Goal: Information Seeking & Learning: Learn about a topic

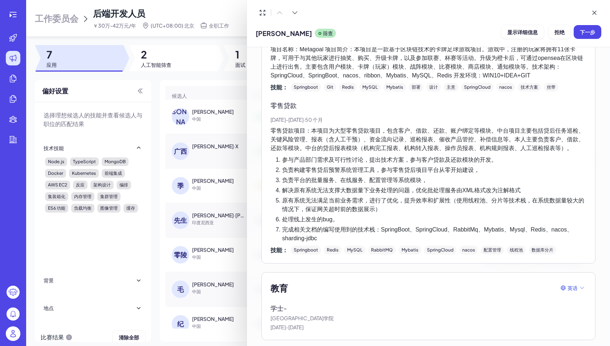
drag, startPoint x: 300, startPoint y: 135, endPoint x: 291, endPoint y: 134, distance: 8.8
click at [300, 135] on font "零售贷款项目：本项目为大型零售贷款项目，包含客户、借款、还款、账户绑定等模块。中台项目主要包括贷后任务巡检、关键风险管理、报表（含人工干预）、资金流向记录、巡…" at bounding box center [428, 139] width 314 height 24
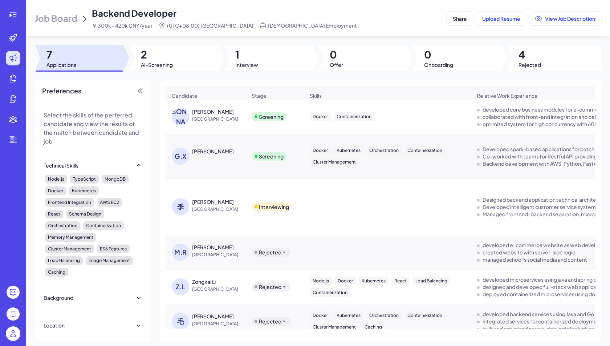
click at [205, 153] on div "[PERSON_NAME]" at bounding box center [213, 150] width 42 height 7
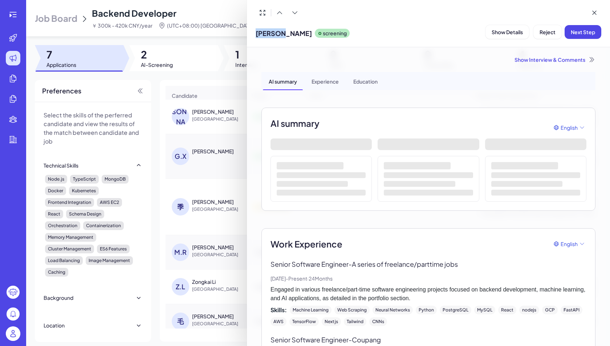
drag, startPoint x: 279, startPoint y: 33, endPoint x: 249, endPoint y: 33, distance: 29.8
click at [249, 33] on div "Gavin X screening Show Details Reject Next Step" at bounding box center [428, 23] width 363 height 47
copy span "[PERSON_NAME]"
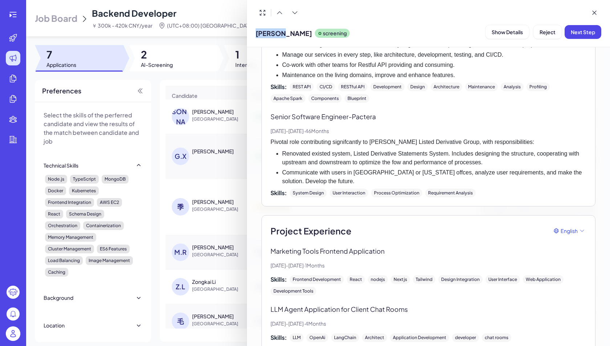
scroll to position [462, 0]
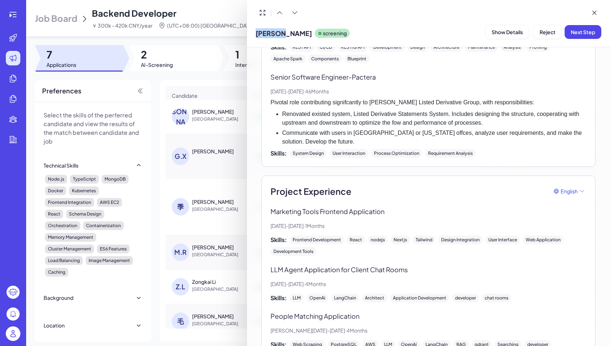
click at [492, 31] on span "Show Details" at bounding box center [507, 32] width 31 height 7
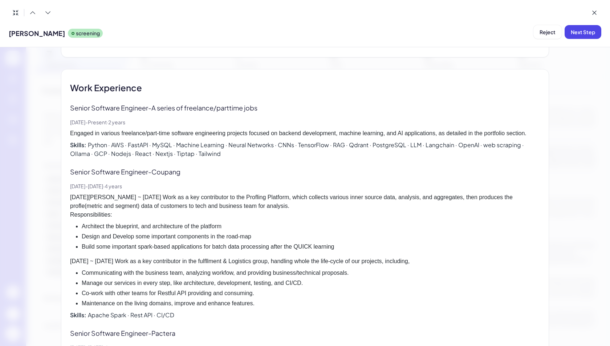
click at [261, 113] on div "Senior Software Engineer - A series of freelance/parttime jobs Aug, 2023 - Pres…" at bounding box center [305, 130] width 470 height 55
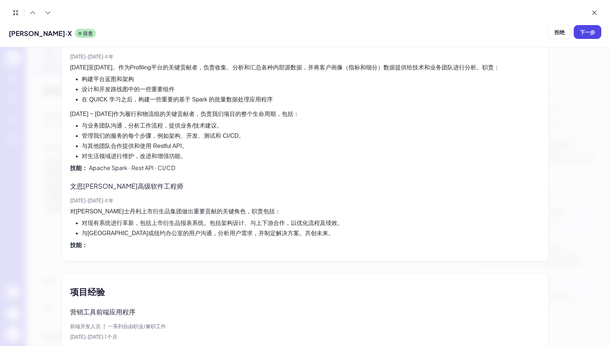
scroll to position [933, 0]
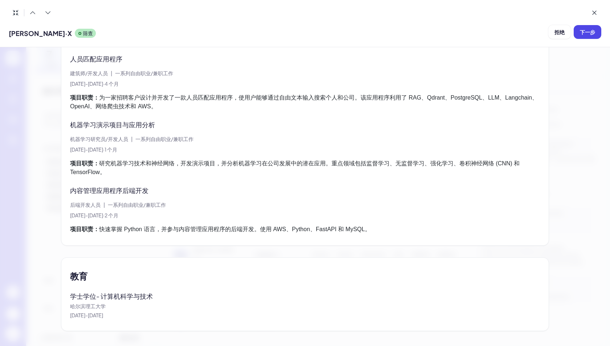
click at [79, 304] on font "哈尔滨理工大学" at bounding box center [88, 305] width 36 height 7
drag, startPoint x: 70, startPoint y: 303, endPoint x: 115, endPoint y: 303, distance: 44.3
click at [115, 303] on p "哈尔滨理工大学" at bounding box center [305, 306] width 470 height 8
copy font "哈尔滨理工大学"
click at [197, 180] on div "项目经验 营销工具前端应用程序 前端开发人员 | 一系列自由职业/兼职工作 2024 年 8 月 - 2024 年 9 月 · 1 个月 项目职责： 开发一个…" at bounding box center [305, 76] width 470 height 316
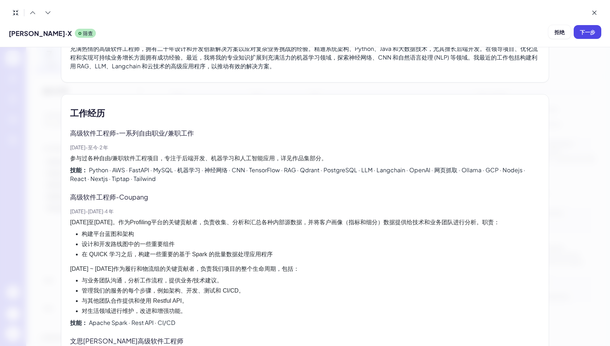
scroll to position [415, 0]
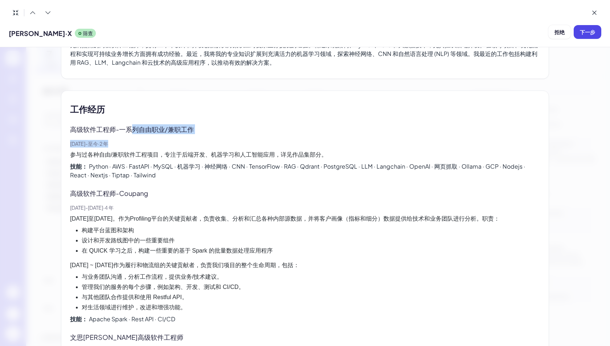
drag, startPoint x: 131, startPoint y: 142, endPoint x: 131, endPoint y: 125, distance: 17.4
click at [130, 125] on div "高级软件工程师 - 一系列自由职业/兼职工作 2023 年 8 月 - 至今 · 2 年 参与过各种自由/兼职软件工程项目，专注于后端开发、机器学习和人工智能…" at bounding box center [305, 151] width 470 height 55
click at [199, 134] on div "高级软件工程师 - 一系列自由职业/兼职工作 2023 年 8 月 - 至今 · 2 年 参与过各种自由/兼职软件工程项目，专注于后端开发、机器学习和人工智能…" at bounding box center [305, 151] width 470 height 55
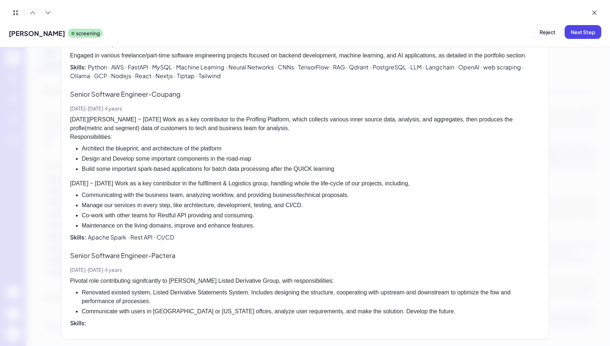
scroll to position [566, 0]
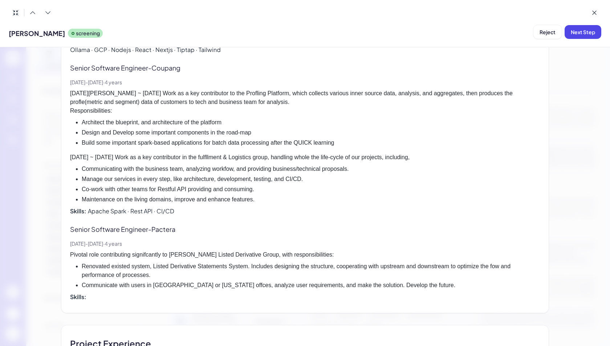
drag, startPoint x: 214, startPoint y: 98, endPoint x: 207, endPoint y: 96, distance: 7.0
click at [213, 98] on p "[DATE][PERSON_NAME] ~ [DATE] Work as a key contributor to the Profling Platform…" at bounding box center [305, 102] width 470 height 26
drag, startPoint x: 154, startPoint y: 66, endPoint x: 192, endPoint y: 66, distance: 38.1
click at [191, 66] on p "Senior Software Engineer - Coupang" at bounding box center [130, 68] width 121 height 10
copy p "Coupang"
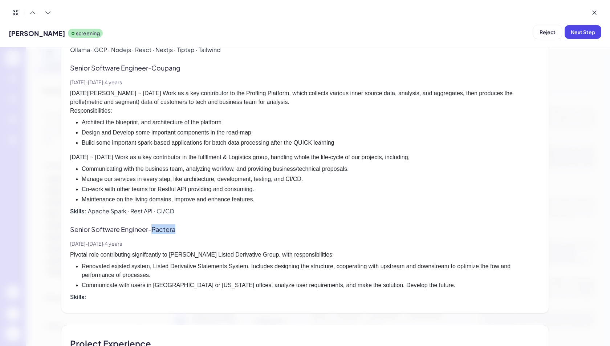
drag, startPoint x: 154, startPoint y: 226, endPoint x: 205, endPoint y: 215, distance: 52.3
click at [195, 229] on div "Senior Software Engineer - Pactera" at bounding box center [305, 229] width 470 height 10
copy p "Pactera"
click at [445, 167] on li "Communicating with the business team, analyzing workfow, and providing business…" at bounding box center [311, 168] width 458 height 9
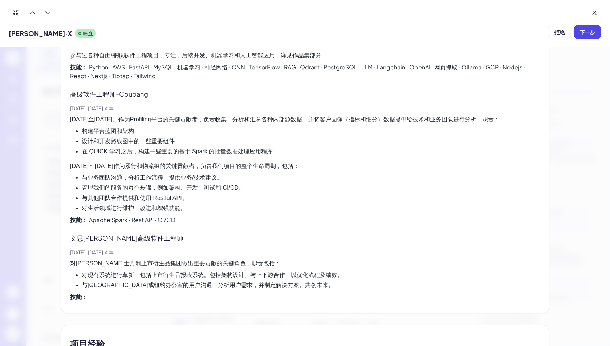
scroll to position [512, 0]
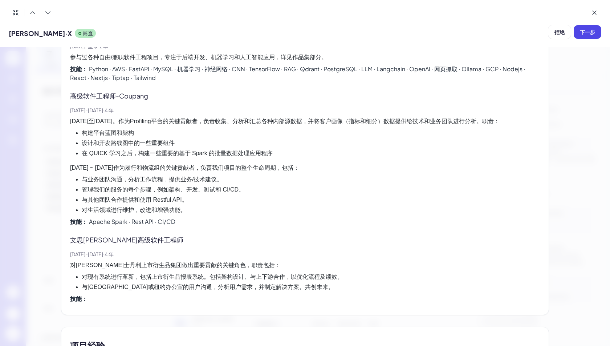
click at [285, 91] on div "高级软件工程师 - Coupang" at bounding box center [305, 96] width 470 height 10
click at [215, 98] on div "高级软件工程师 - Coupang" at bounding box center [305, 96] width 470 height 10
click at [149, 250] on p "2015 年 7 月 - 2019 年 5 月 · 4 年" at bounding box center [305, 254] width 470 height 8
drag, startPoint x: 142, startPoint y: 240, endPoint x: 74, endPoint y: 237, distance: 68.3
click at [74, 237] on p "文 思海辉 高级软件工程师" at bounding box center [132, 240] width 124 height 10
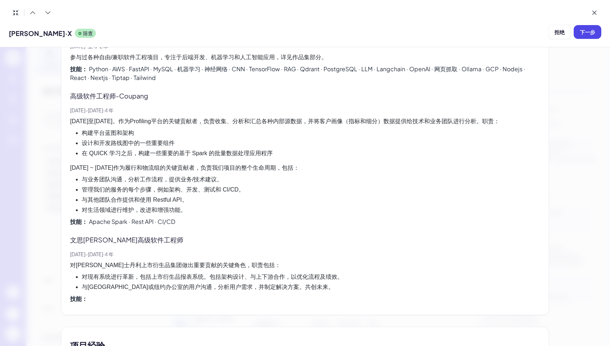
click at [73, 237] on font "文" at bounding box center [73, 239] width 7 height 8
drag, startPoint x: 69, startPoint y: 237, endPoint x: 109, endPoint y: 237, distance: 39.6
click at [109, 237] on div "工作经历 高级软件工程师 - 一系列自由职业/兼职工作 2023 年 8 月 - 至今 · 2 年 参与过各种自由/兼职软件工程项目，专注于后端开发、机器学习…" at bounding box center [305, 154] width 488 height 322
click at [138, 237] on font "高级软件工程师" at bounding box center [161, 239] width 46 height 8
drag, startPoint x: 112, startPoint y: 237, endPoint x: 60, endPoint y: 236, distance: 52.7
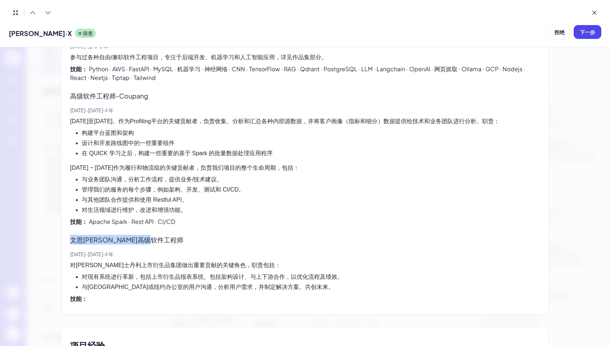
click at [60, 236] on div "加文·X 高级软件工程师 高级 | 预计雇佣成本：面议 Brix 面试评估雷达图 笔试成绩 总分 86 / 100 技能点 Java Python Sprin…" at bounding box center [305, 152] width 523 height 1234
click at [210, 241] on div "文 思海辉 高级软件工程师" at bounding box center [305, 240] width 470 height 10
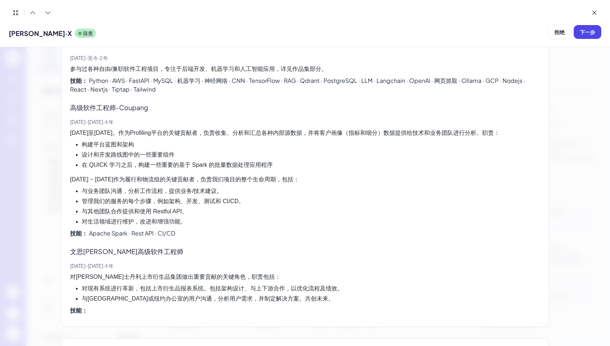
scroll to position [549, 0]
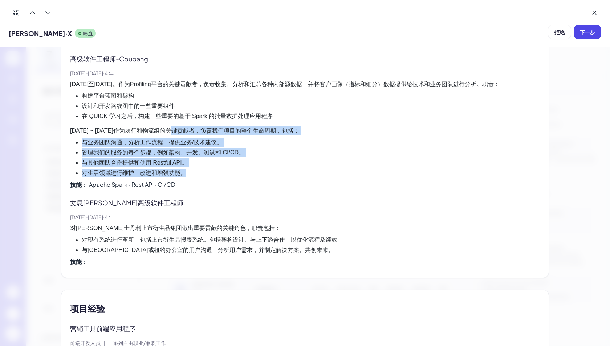
drag, startPoint x: 152, startPoint y: 131, endPoint x: 251, endPoint y: 175, distance: 108.4
click at [251, 175] on div "高级软件工程师 - Coupang 2019 年 5 月 - 2023 年 4 月 · 4 年 2022年1月至2023年4月。作为Profiling平台的关…" at bounding box center [305, 121] width 470 height 135
click at [246, 175] on div at bounding box center [246, 175] width 0 height 0
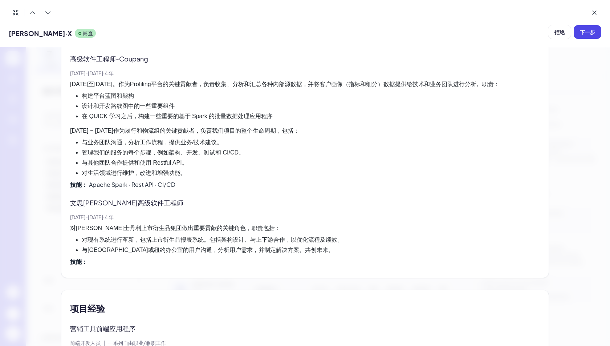
click at [145, 345] on div at bounding box center [72, 346] width 145 height 0
click at [304, 138] on li "与业务团队沟通，分析工作流程，提供业务/技术建议。" at bounding box center [311, 142] width 458 height 9
click at [189, 180] on div "技能 ： Apache Spark · Rest API · CI/CD" at bounding box center [305, 184] width 470 height 9
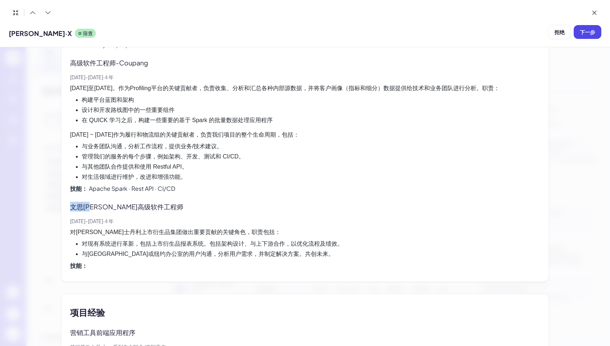
drag, startPoint x: 71, startPoint y: 204, endPoint x: 93, endPoint y: 202, distance: 22.3
click at [93, 202] on p "文 思海辉 高级软件工程师" at bounding box center [132, 207] width 124 height 10
copy p "文 思海辉"
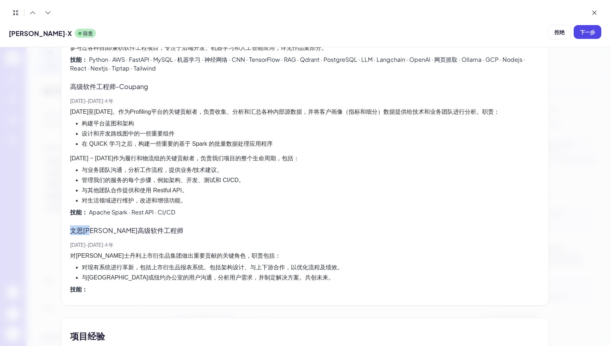
scroll to position [491, 0]
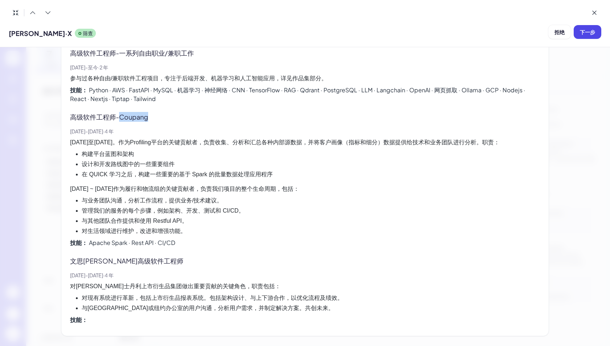
drag, startPoint x: 119, startPoint y: 116, endPoint x: 157, endPoint y: 116, distance: 37.0
click at [157, 116] on p "高级软件工程师 - Coupang" at bounding box center [114, 117] width 89 height 10
copy font "Coupang"
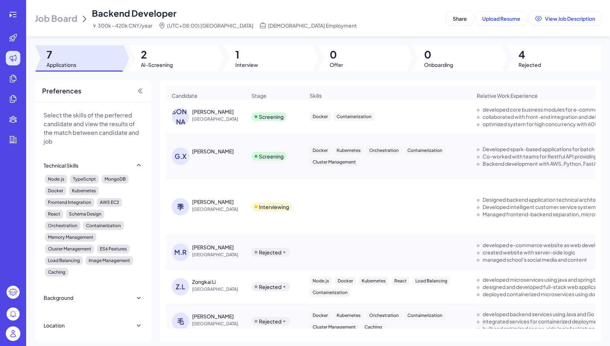
click at [220, 118] on span "[GEOGRAPHIC_DATA]" at bounding box center [219, 118] width 54 height 7
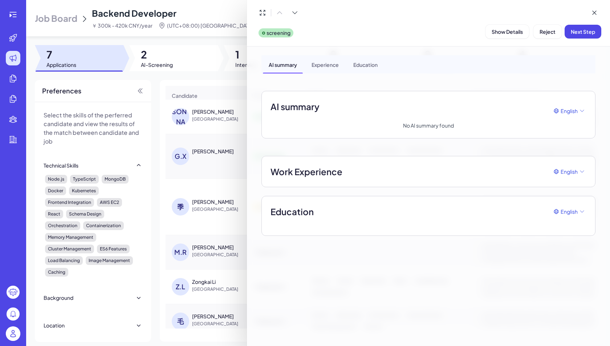
click at [220, 145] on div at bounding box center [305, 173] width 610 height 346
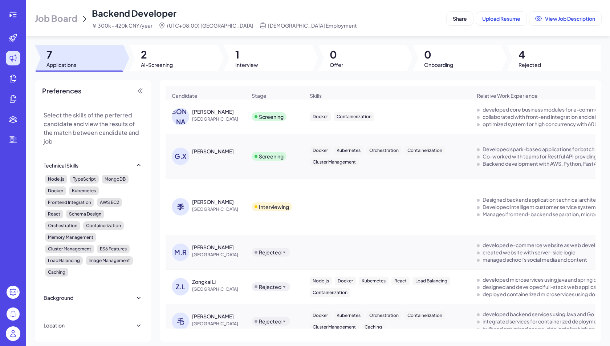
click at [208, 151] on div "[PERSON_NAME]" at bounding box center [213, 150] width 42 height 7
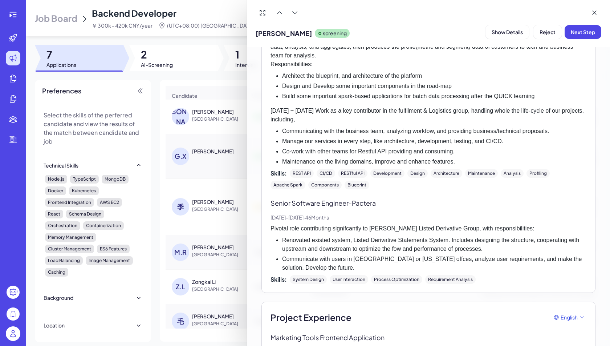
scroll to position [353, 0]
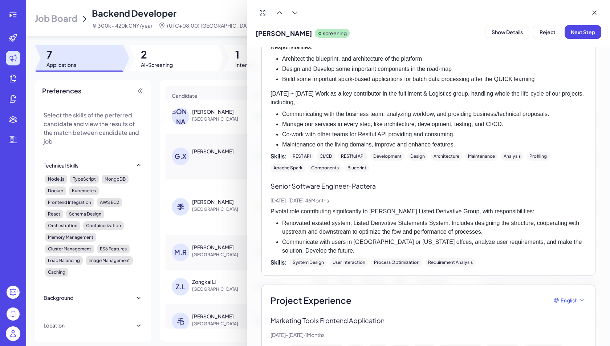
click at [356, 184] on p "Senior Software Engineer - Pactera" at bounding box center [429, 186] width 316 height 10
drag, startPoint x: 354, startPoint y: 184, endPoint x: 389, endPoint y: 185, distance: 34.9
click at [389, 185] on p "Senior Software Engineer - Pactera" at bounding box center [429, 186] width 316 height 10
copy p "Pactera"
click at [206, 86] on div at bounding box center [305, 173] width 610 height 346
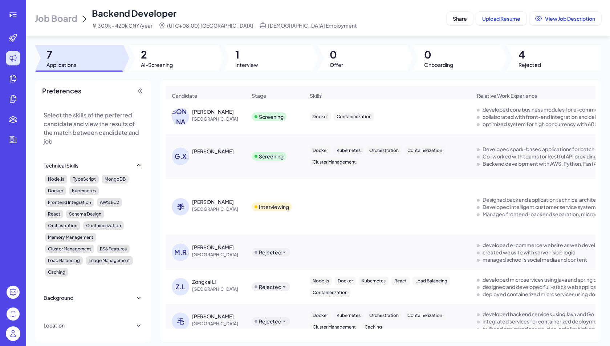
click at [212, 105] on div "[PERSON_NAME] China" at bounding box center [205, 116] width 79 height 29
click at [207, 112] on div "[PERSON_NAME]" at bounding box center [219, 111] width 54 height 7
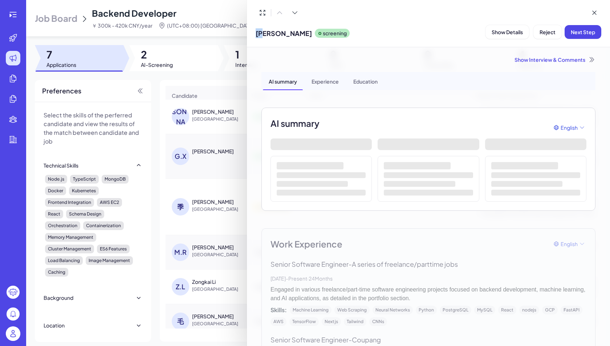
click at [256, 34] on div "[PERSON_NAME] screening" at bounding box center [303, 32] width 94 height 19
copy span "[PERSON_NAME]"
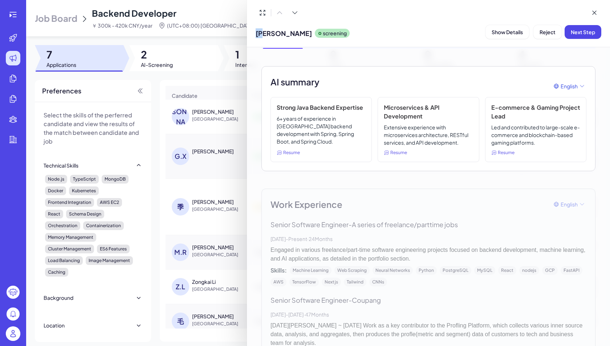
scroll to position [115, 0]
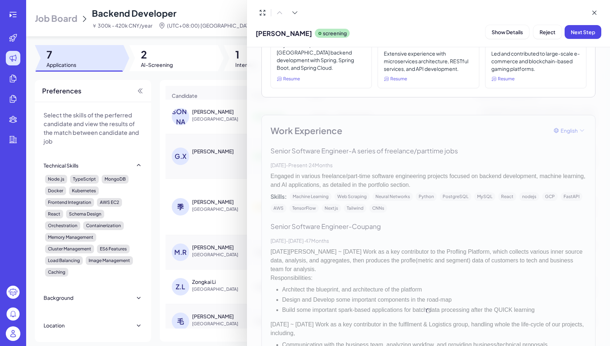
click at [454, 69] on p "Extensive experience with microservices architecture, RESTful services, and API…" at bounding box center [428, 61] width 89 height 23
click at [501, 34] on span "Show Details" at bounding box center [507, 32] width 31 height 7
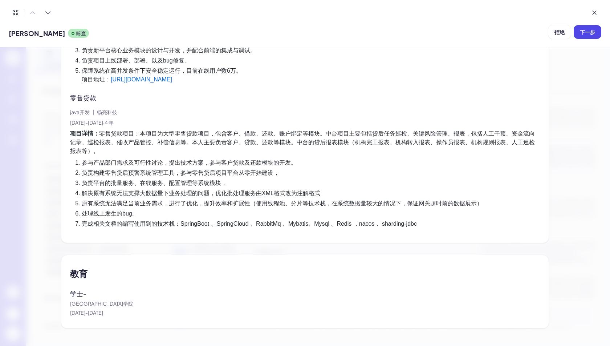
scroll to position [852, 0]
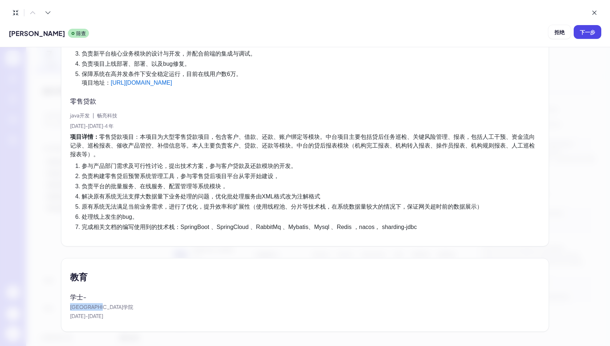
drag, startPoint x: 71, startPoint y: 301, endPoint x: 126, endPoint y: 303, distance: 54.9
click at [126, 303] on p "[GEOGRAPHIC_DATA]学院" at bounding box center [305, 307] width 470 height 8
copy font "[GEOGRAPHIC_DATA]学院"
drag, startPoint x: 224, startPoint y: 298, endPoint x: 219, endPoint y: 297, distance: 4.4
click at [224, 298] on div "学士 - [GEOGRAPHIC_DATA]学院 [DATE] - [DATE]" at bounding box center [305, 306] width 470 height 28
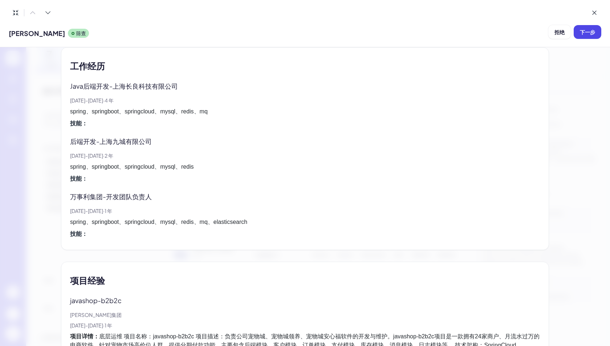
scroll to position [362, 0]
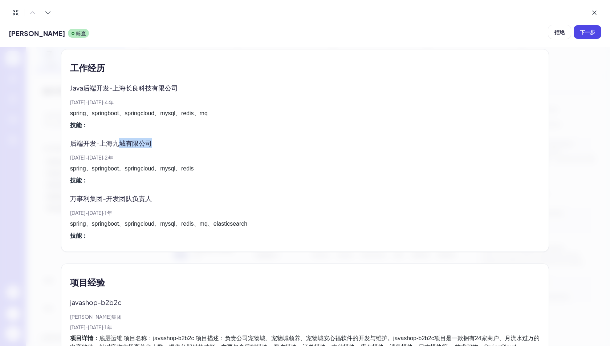
drag, startPoint x: 118, startPoint y: 141, endPoint x: 168, endPoint y: 144, distance: 49.9
click at [168, 144] on div "后端开发 - 上海九城有限公司" at bounding box center [305, 143] width 470 height 10
click at [135, 142] on font "上海九城有限公司" at bounding box center [125, 143] width 52 height 8
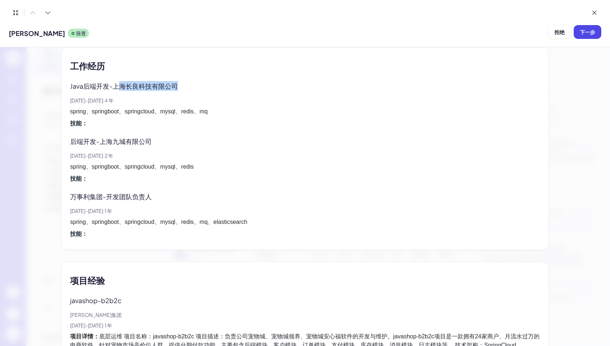
drag, startPoint x: 147, startPoint y: 84, endPoint x: 207, endPoint y: 86, distance: 59.6
click at [207, 86] on div "Java后端开发 - 上海长良科技有限公司" at bounding box center [305, 86] width 470 height 10
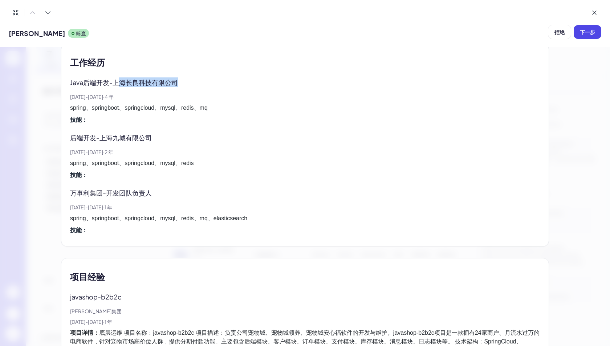
click at [155, 84] on font "上海长良科技有限公司" at bounding box center [145, 82] width 65 height 8
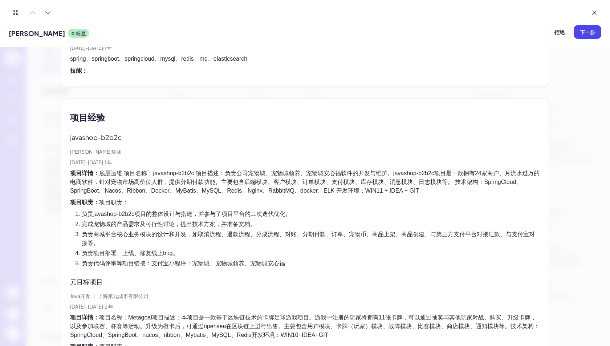
scroll to position [535, 0]
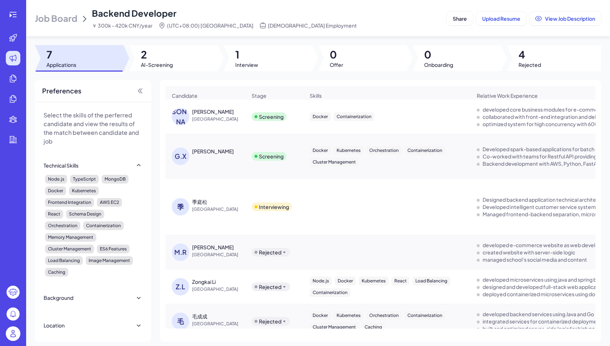
drag, startPoint x: 228, startPoint y: 126, endPoint x: 220, endPoint y: 125, distance: 7.8
click at [228, 126] on div "杨 杨超 China" at bounding box center [205, 116] width 79 height 29
click at [205, 116] on span "[GEOGRAPHIC_DATA]" at bounding box center [219, 118] width 54 height 7
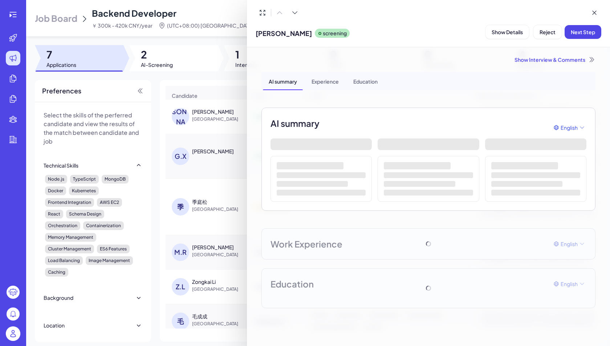
click at [509, 32] on span "Show Details" at bounding box center [507, 32] width 31 height 7
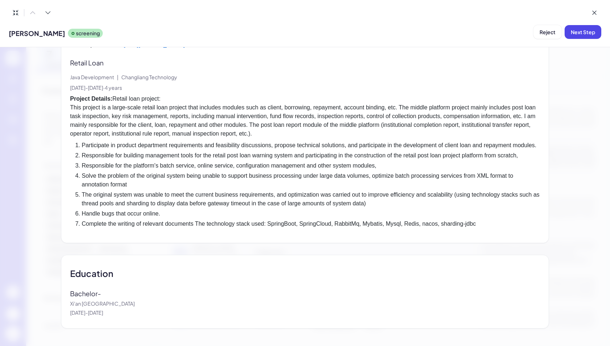
scroll to position [956, 0]
click at [16, 13] on icon at bounding box center [15, 12] width 5 height 5
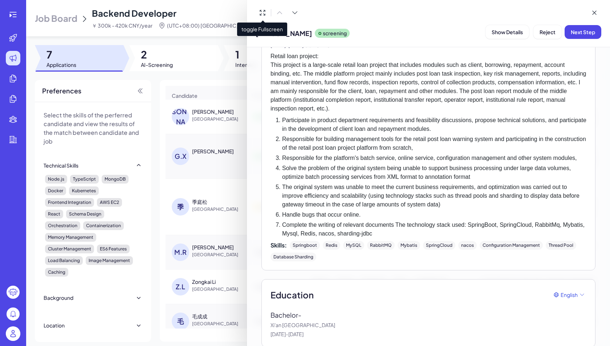
click at [223, 99] on div at bounding box center [305, 173] width 610 height 346
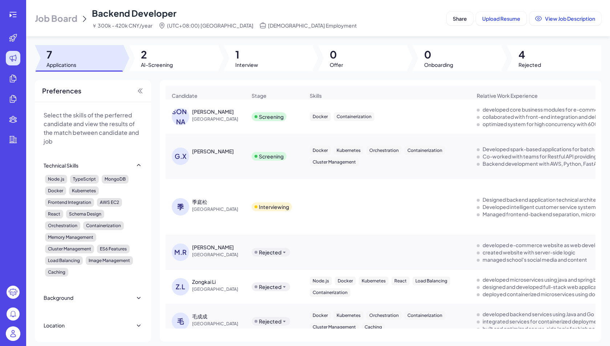
click at [220, 147] on div "[PERSON_NAME]" at bounding box center [219, 150] width 54 height 7
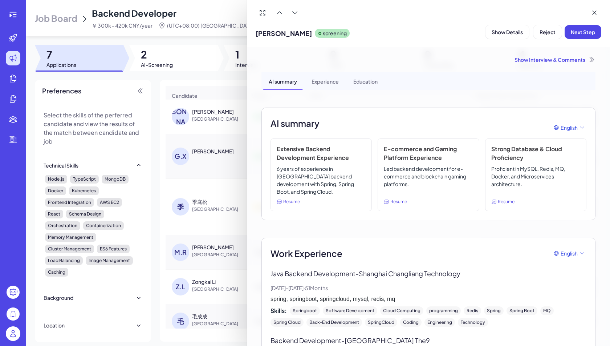
click at [500, 36] on button "Show Details" at bounding box center [508, 32] width 44 height 14
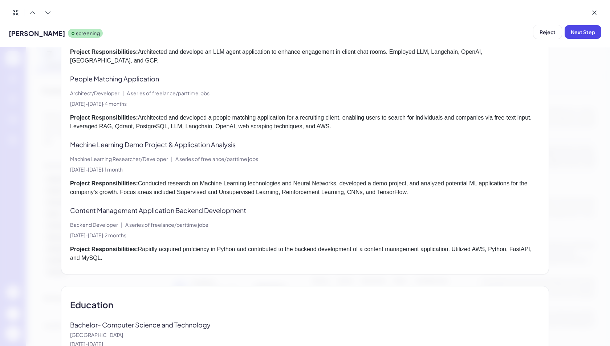
scroll to position [979, 0]
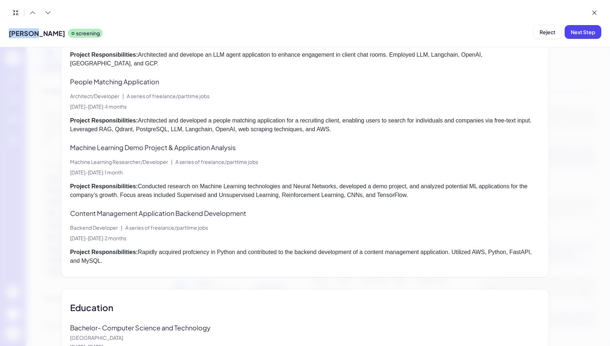
drag, startPoint x: 32, startPoint y: 34, endPoint x: 0, endPoint y: 33, distance: 32.0
click at [0, 33] on div "Gavin X screening Reject Next Step" at bounding box center [305, 23] width 610 height 47
copy span "[PERSON_NAME]"
click at [15, 16] on icon at bounding box center [15, 12] width 7 height 7
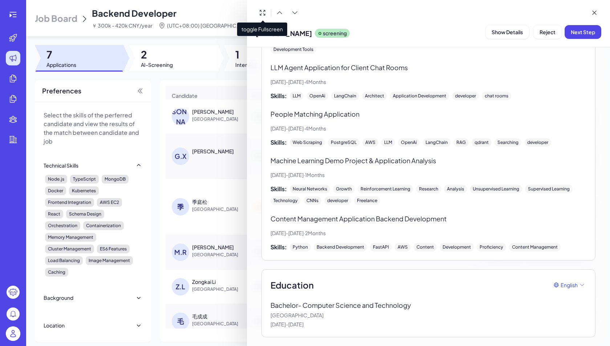
click at [183, 160] on div at bounding box center [305, 173] width 610 height 346
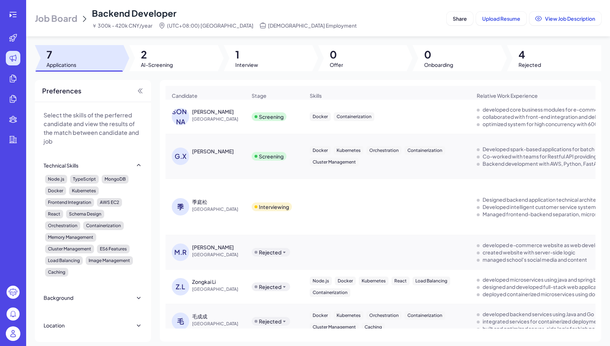
drag, startPoint x: 267, startPoint y: 4, endPoint x: 247, endPoint y: 1, distance: 20.1
click at [267, 4] on header "Job Board Backend Developer ￥ 300k - 420k CNY/year (UTC+08:00) Beijing Full-tim…" at bounding box center [318, 18] width 584 height 36
